Goal: Find specific page/section

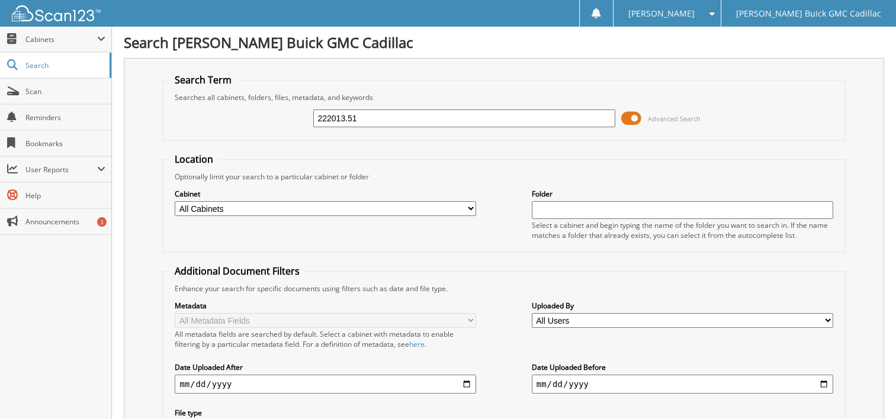
type input "222013.51"
click at [102, 38] on span at bounding box center [101, 38] width 8 height 9
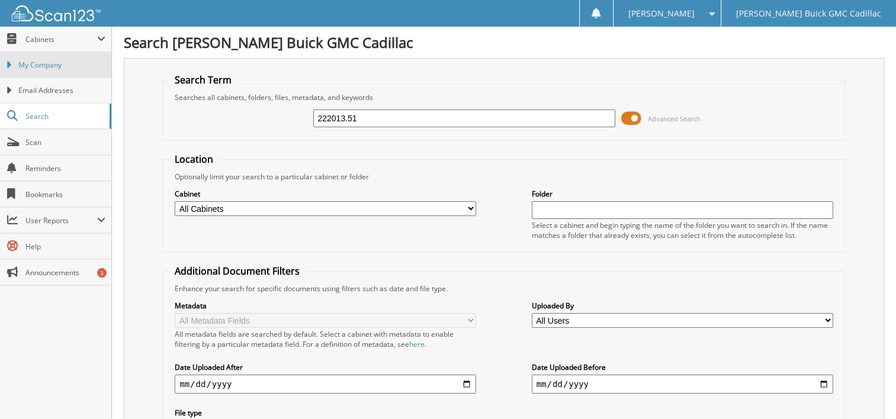
click at [47, 65] on span "My Company" at bounding box center [61, 65] width 87 height 11
